Goal: Task Accomplishment & Management: Manage account settings

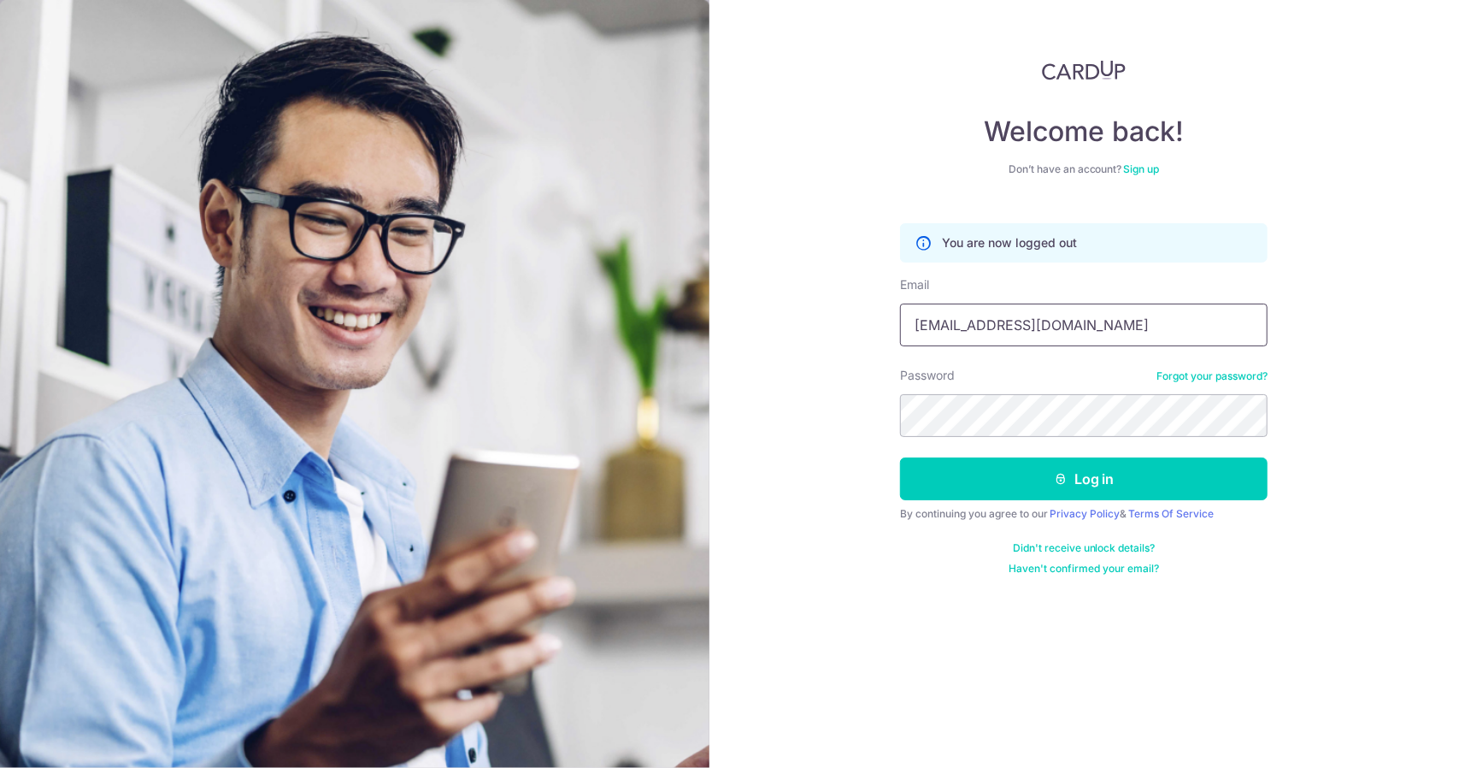
click at [1096, 325] on input "tanmingsiong@gmail.com" at bounding box center [1084, 325] width 368 height 43
type input "[PERSON_NAME][EMAIL_ADDRESS][DOMAIN_NAME]"
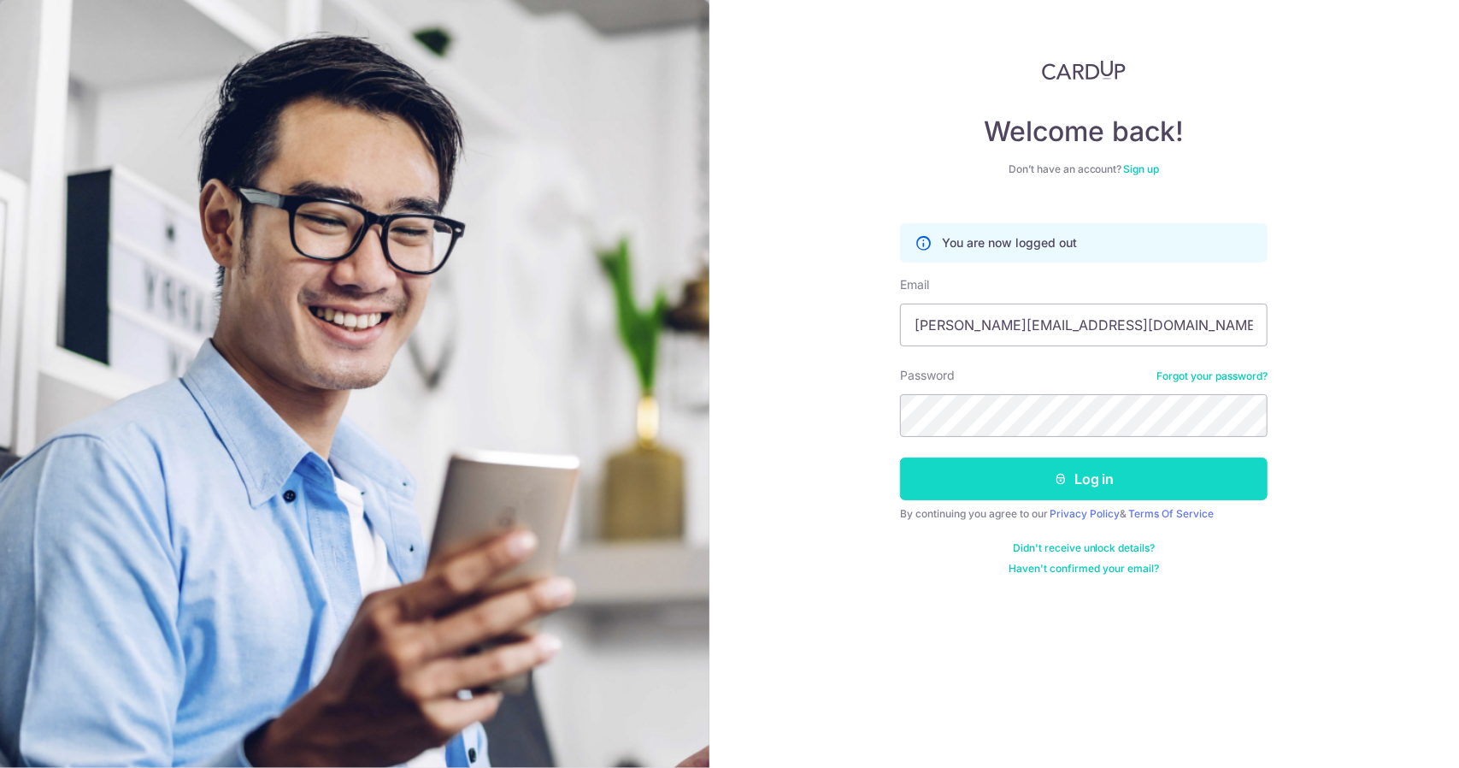
click at [1064, 483] on icon "submit" at bounding box center [1061, 479] width 14 height 14
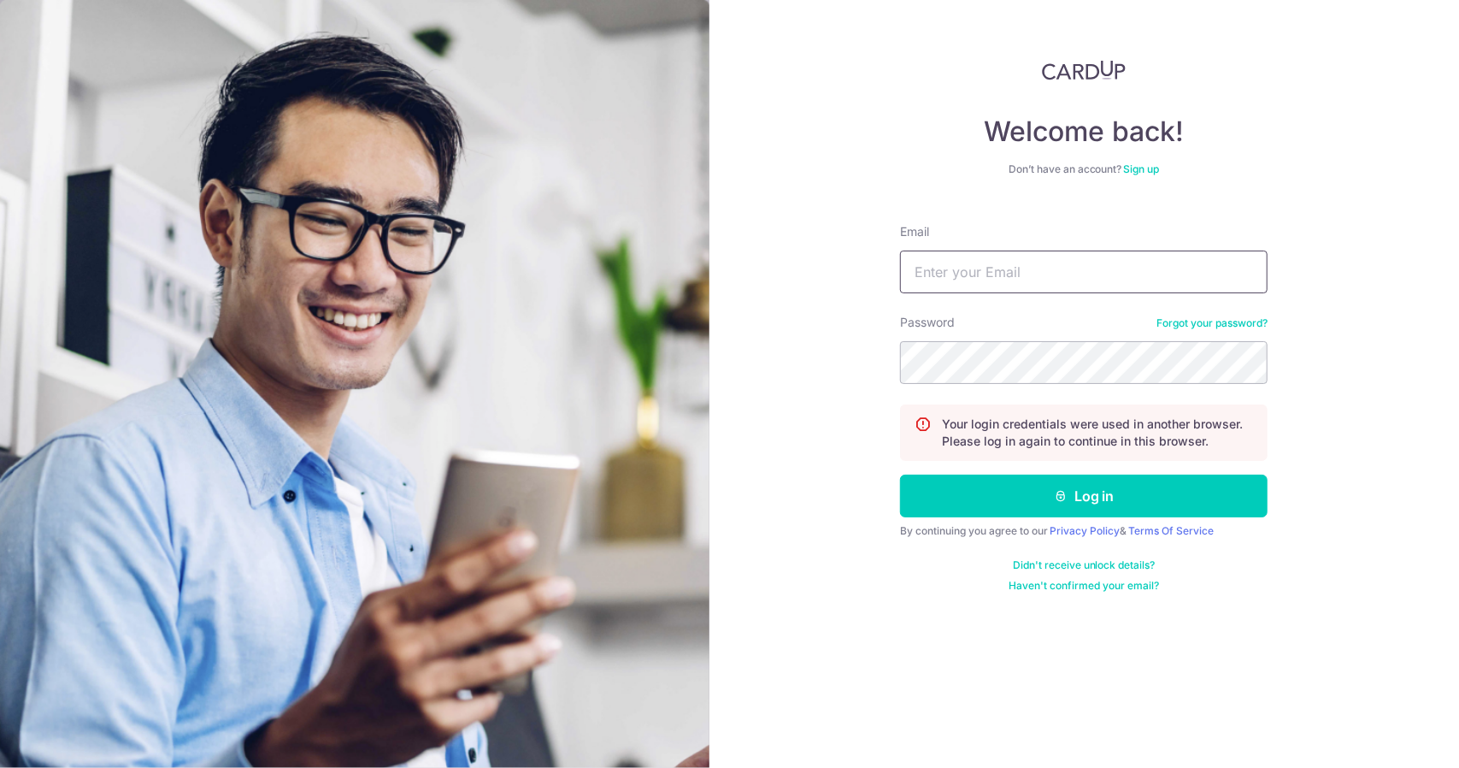
type input "[PERSON_NAME][EMAIL_ADDRESS][DOMAIN_NAME]"
click at [1068, 268] on input "[PERSON_NAME][EMAIL_ADDRESS][DOMAIN_NAME]" at bounding box center [1084, 271] width 368 height 43
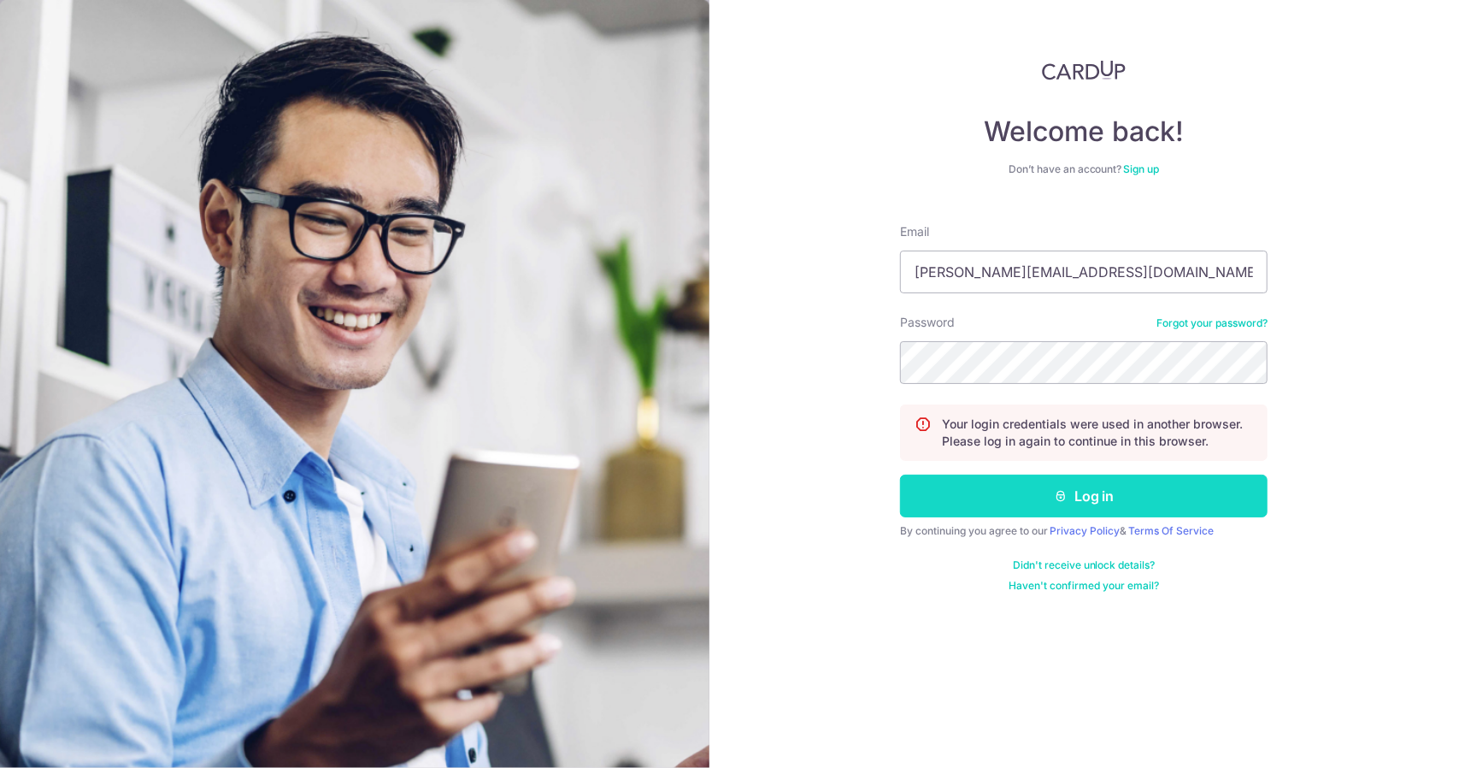
click at [1084, 493] on button "Log in" at bounding box center [1084, 495] width 368 height 43
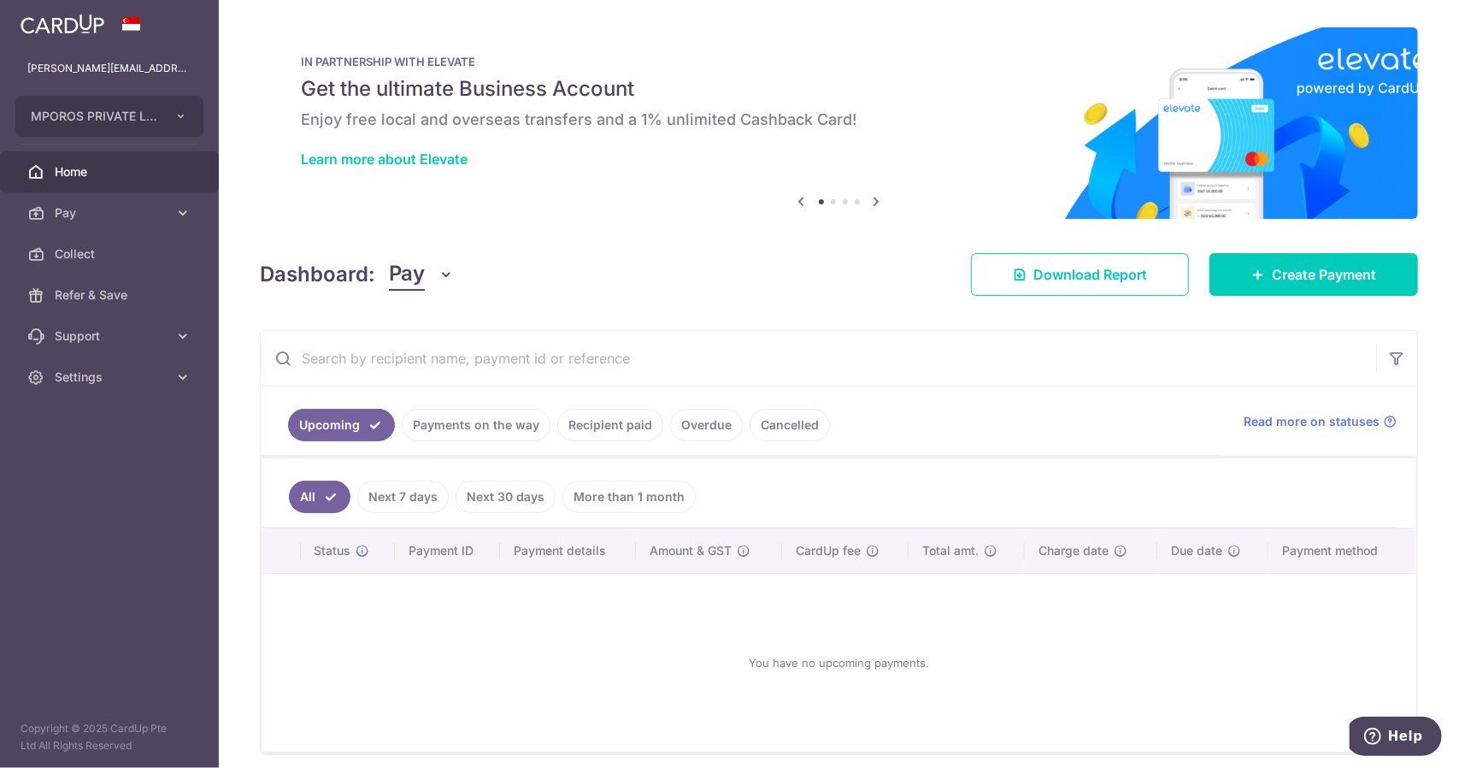
click at [462, 414] on link "Payments on the way" at bounding box center [476, 425] width 149 height 32
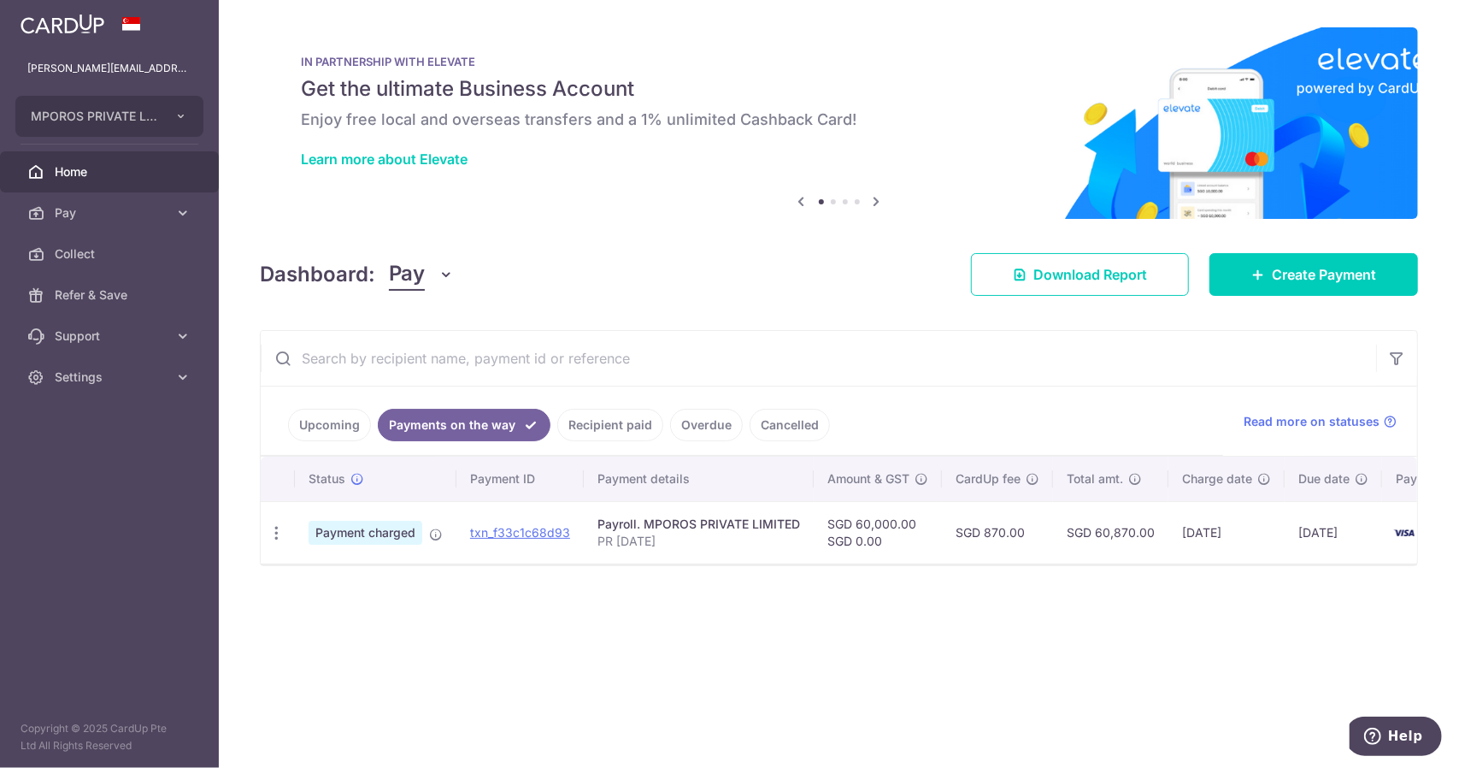
click at [887, 652] on div "× Pause Schedule Pause all future payments in this series Pause just this one p…" at bounding box center [839, 384] width 1241 height 768
click at [279, 531] on icon "button" at bounding box center [277, 533] width 18 height 18
click at [718, 657] on div "× Pause Schedule Pause all future payments in this series Pause just this one p…" at bounding box center [839, 384] width 1241 height 768
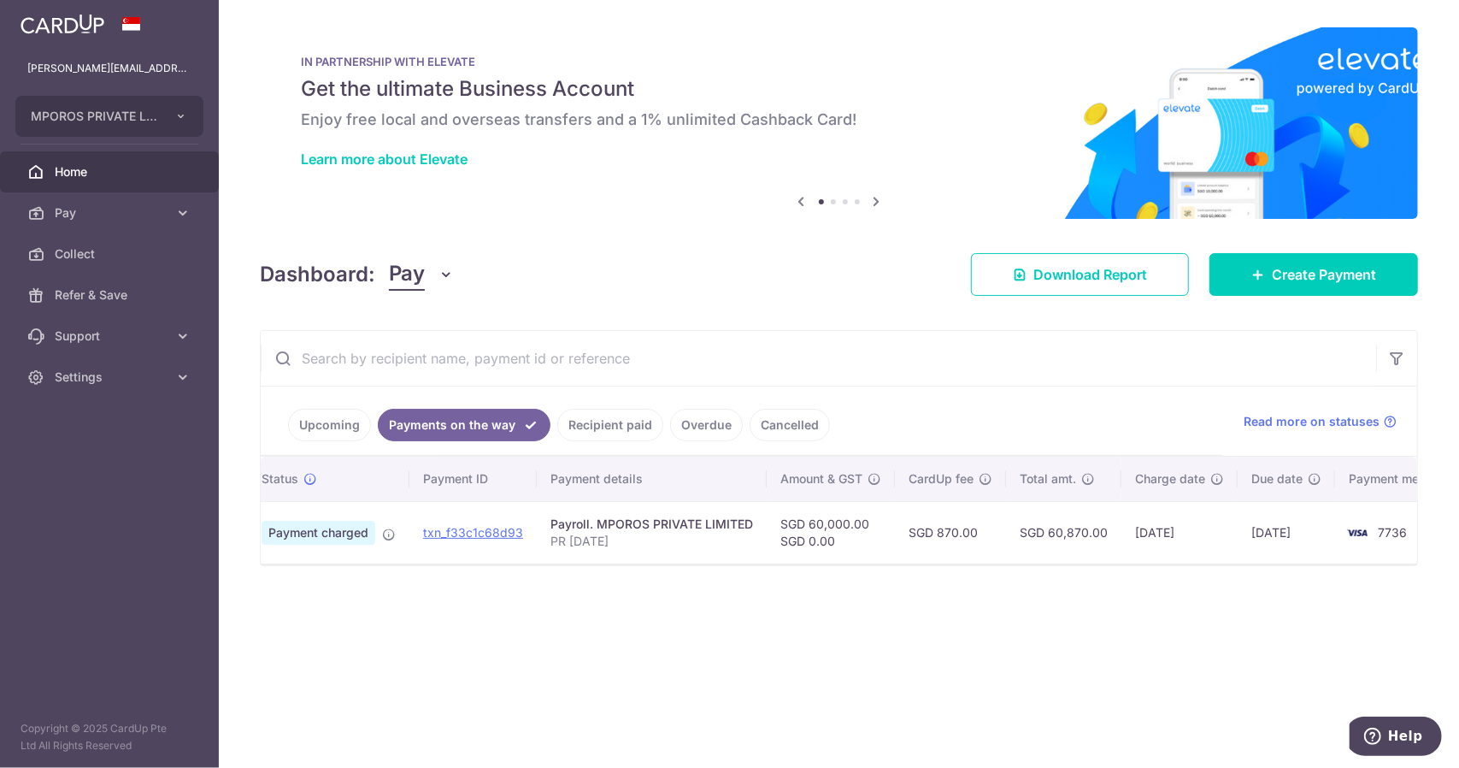
scroll to position [0, 84]
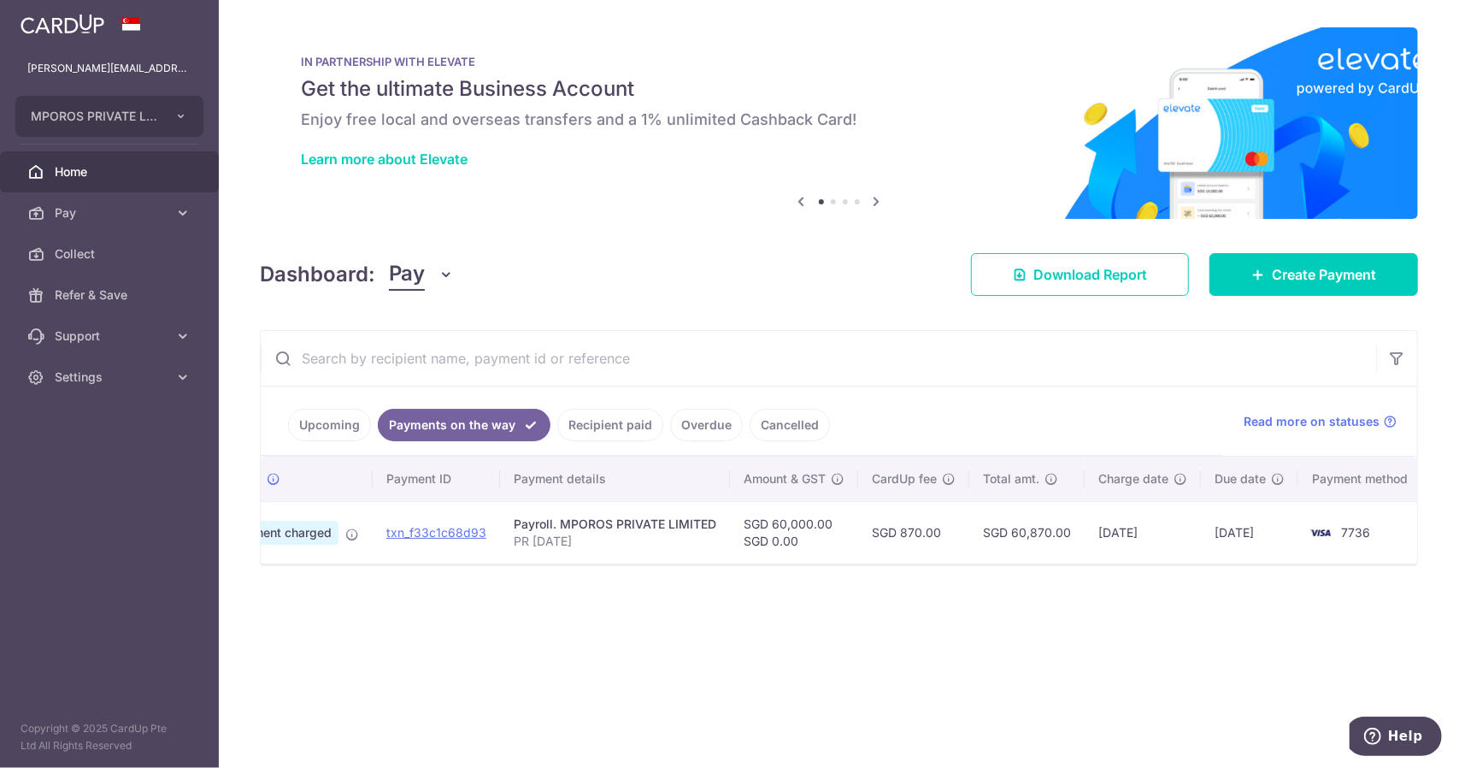
drag, startPoint x: 1317, startPoint y: 569, endPoint x: 1445, endPoint y: 569, distance: 128.2
click at [1445, 569] on div "× Pause Schedule Pause all future payments in this series Pause just this one p…" at bounding box center [839, 384] width 1241 height 768
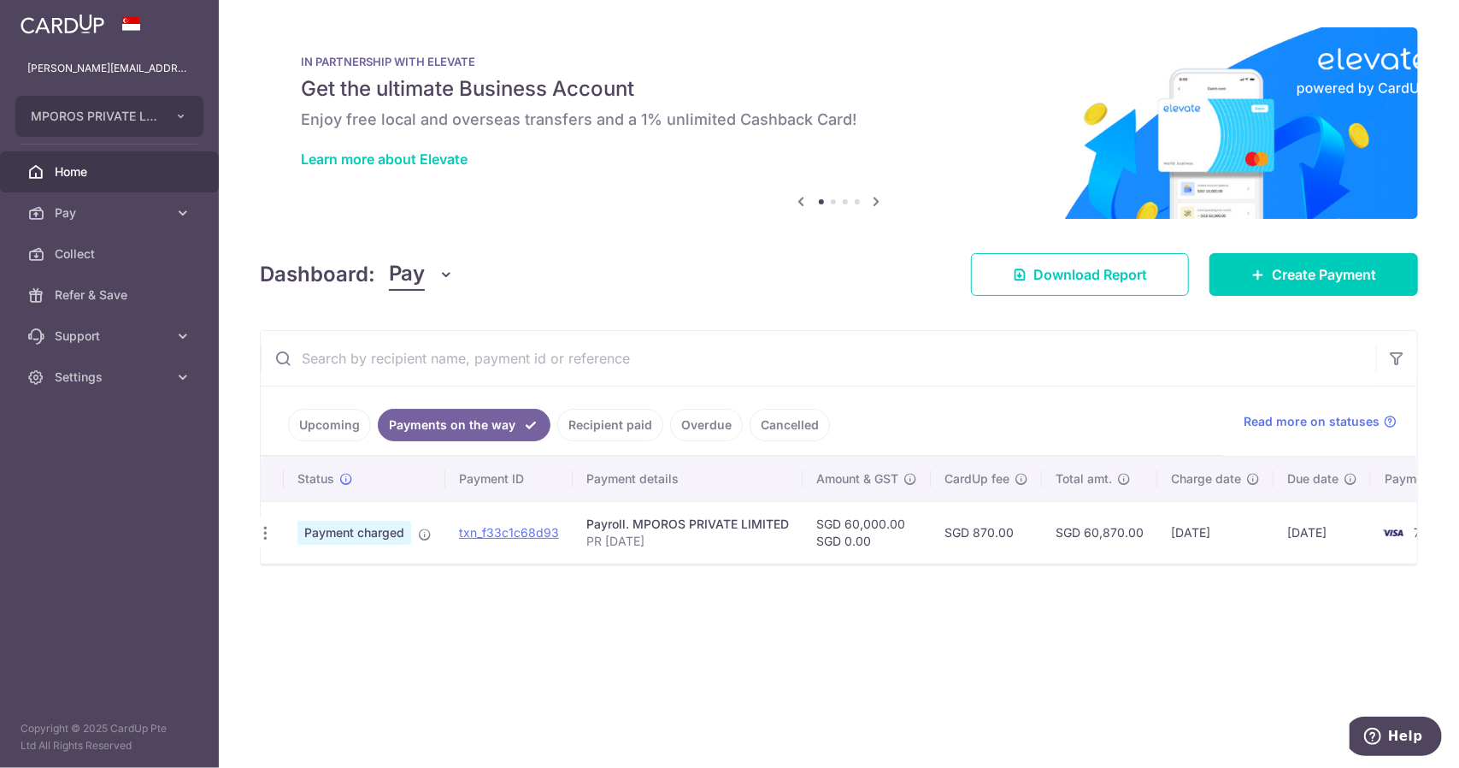
scroll to position [0, 0]
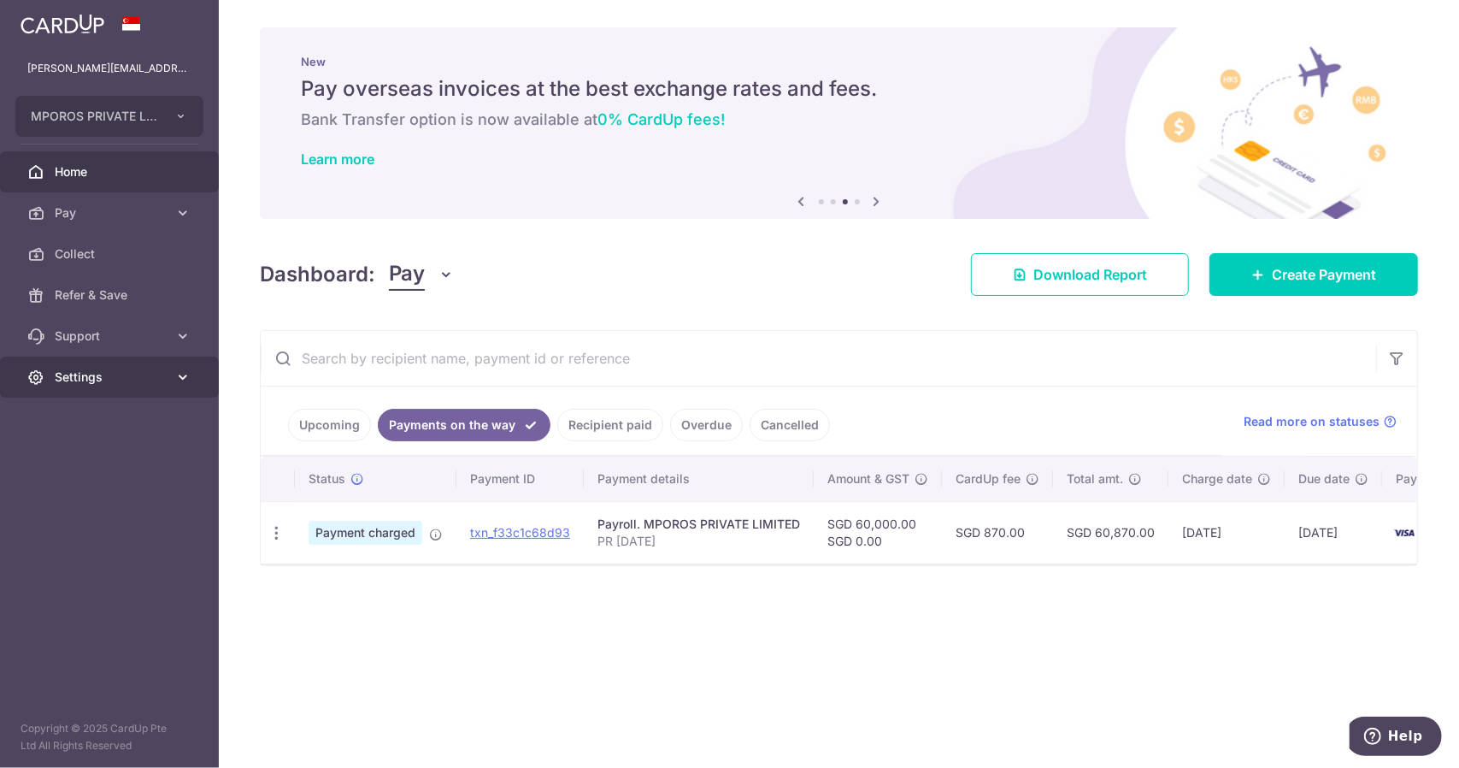
click at [103, 382] on span "Settings" at bounding box center [111, 376] width 113 height 17
click at [84, 451] on span "Logout" at bounding box center [111, 459] width 113 height 17
